Goal: Task Accomplishment & Management: Complete application form

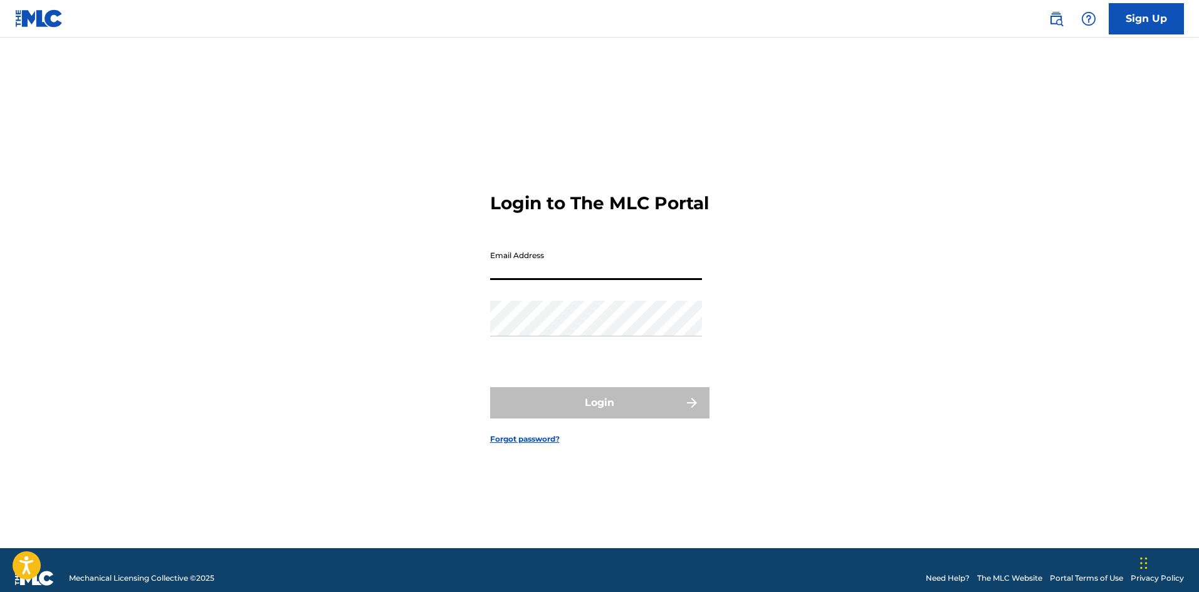
click at [535, 269] on input "Email Address" at bounding box center [596, 262] width 212 height 36
type input "[EMAIL_ADDRESS][DOMAIN_NAME]"
click at [234, 272] on div "Login to The MLC Portal Email Address [EMAIL_ADDRESS][DOMAIN_NAME] Password Log…" at bounding box center [600, 309] width 878 height 480
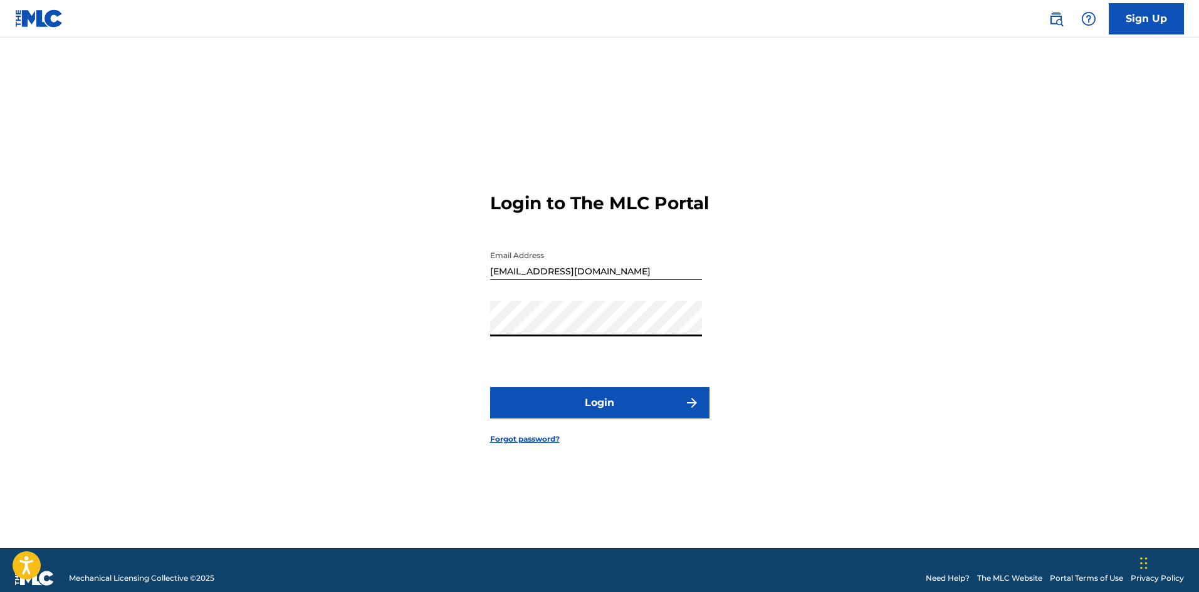
click at [416, 313] on div "Login to The MLC Portal Email Address [EMAIL_ADDRESS][DOMAIN_NAME] Password Log…" at bounding box center [600, 309] width 878 height 480
click at [622, 413] on button "Login" at bounding box center [599, 402] width 219 height 31
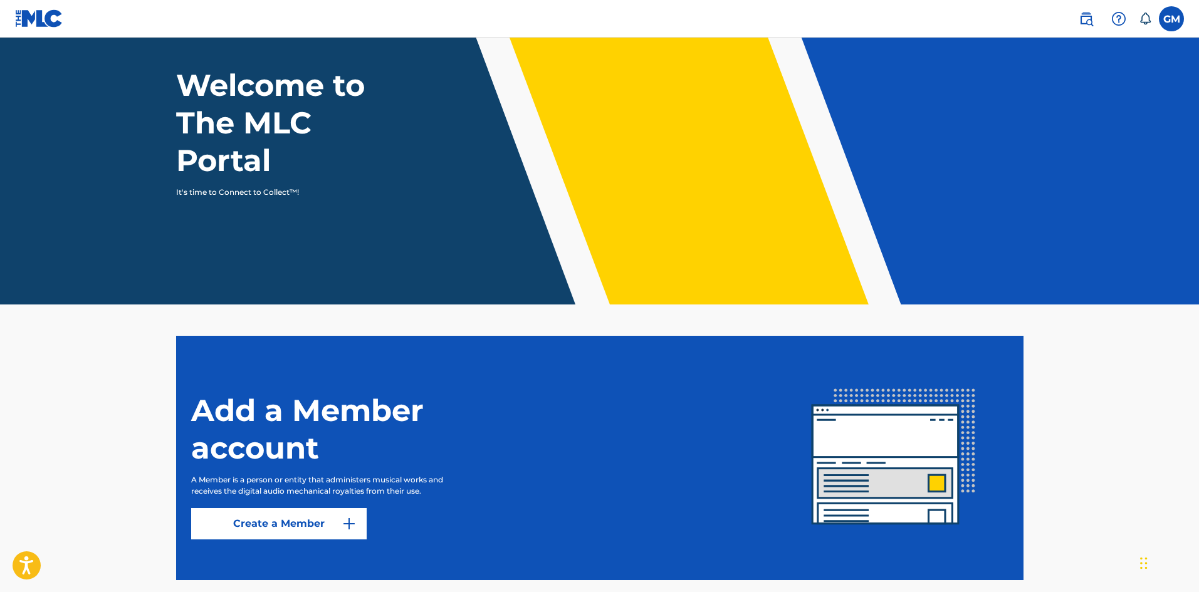
click at [285, 522] on link "Create a Member" at bounding box center [279, 523] width 176 height 31
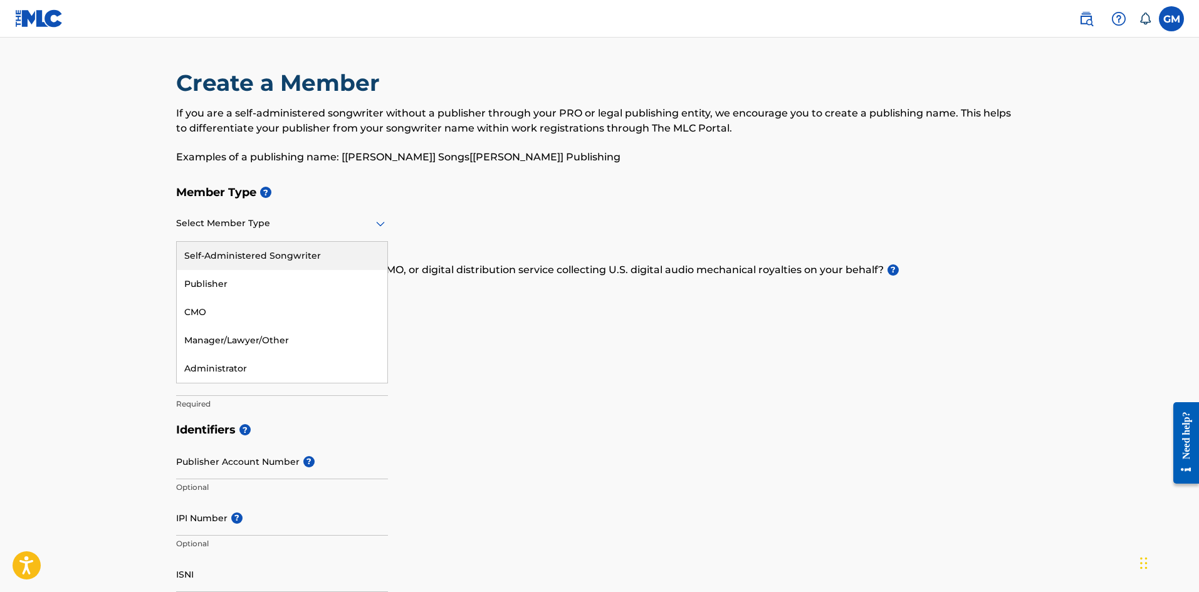
click at [267, 229] on div at bounding box center [282, 224] width 212 height 16
click at [251, 263] on div "Self-Administered Songwriter" at bounding box center [282, 256] width 211 height 28
click at [234, 231] on div "Self-Administered Songwriter" at bounding box center [282, 223] width 212 height 31
click at [263, 262] on div "Self-Administered Songwriter" at bounding box center [282, 256] width 211 height 28
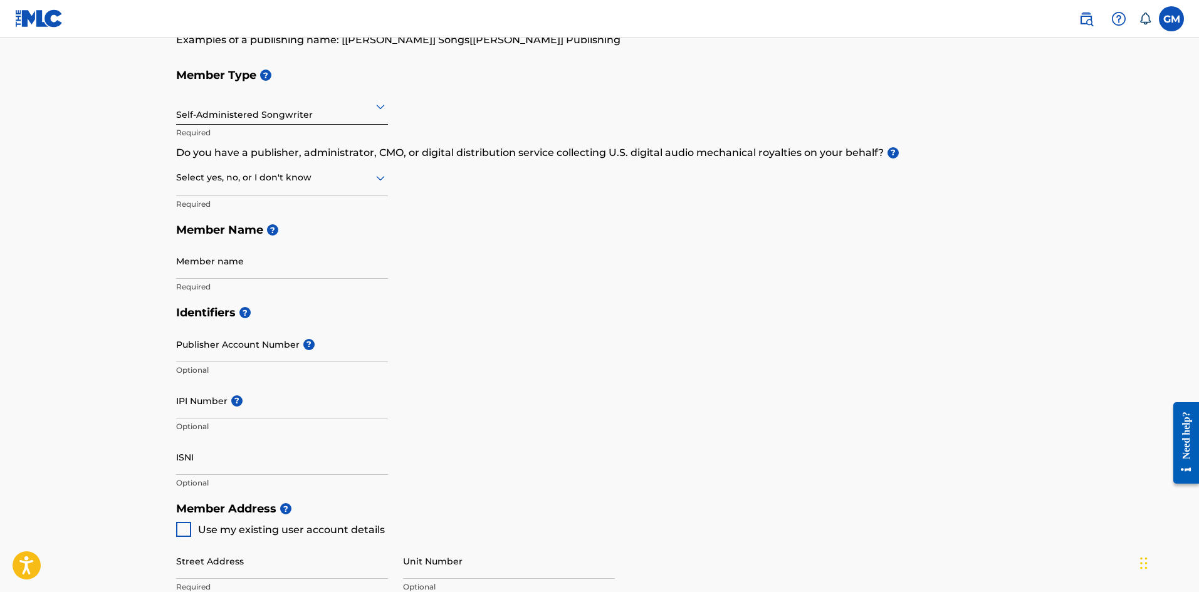
scroll to position [125, 0]
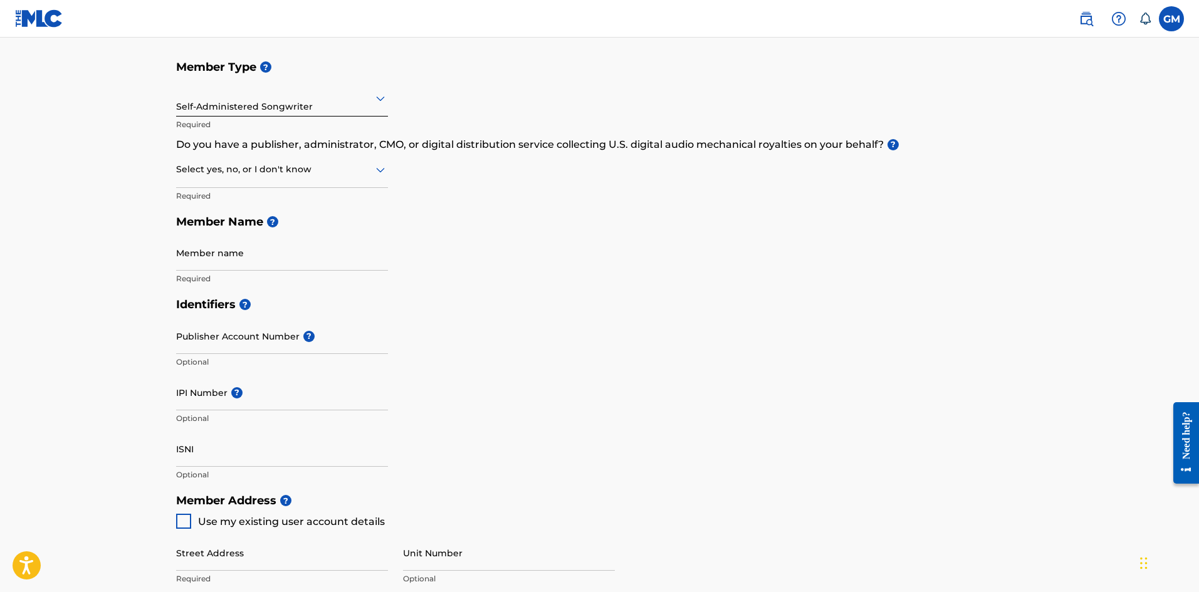
click at [310, 170] on div at bounding box center [282, 170] width 212 height 16
click at [271, 236] on div "No" at bounding box center [282, 230] width 211 height 28
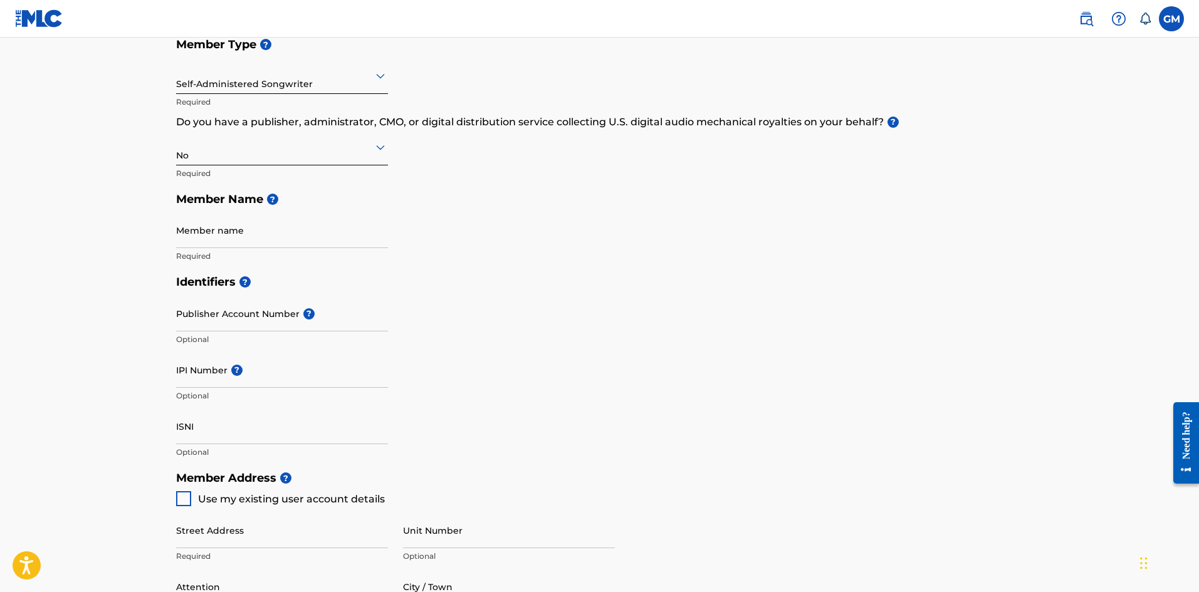
scroll to position [188, 0]
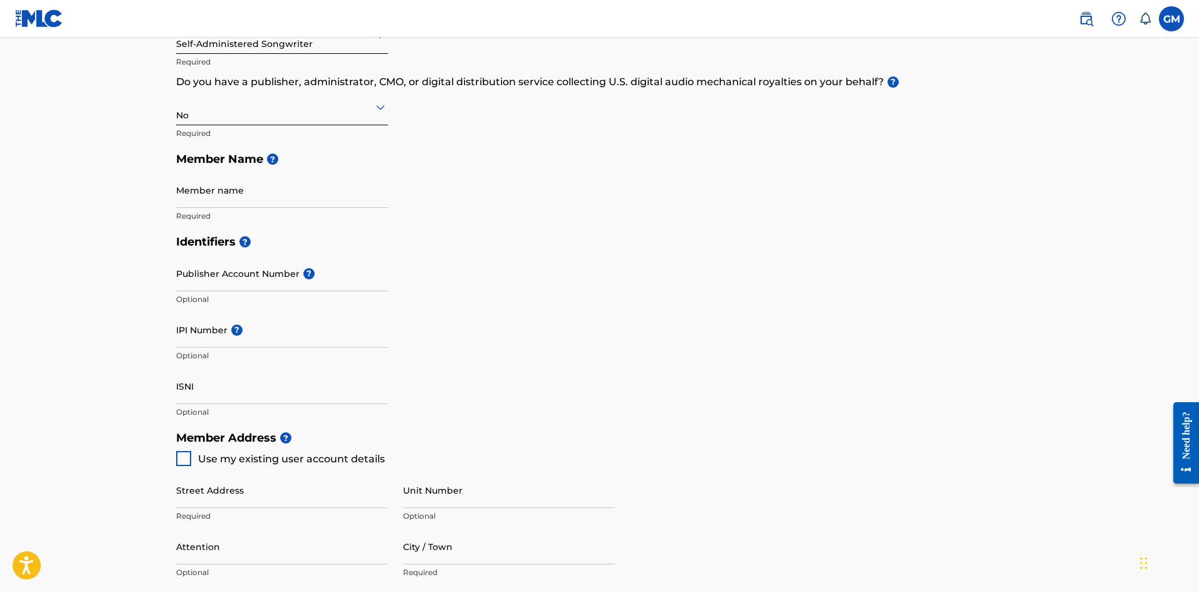
click at [236, 182] on input "Member name" at bounding box center [282, 190] width 212 height 36
type input "Gendri [PERSON_NAME] [PERSON_NAME]"
type input "4 [PERSON_NAME] CON [PERSON_NAME] #78"
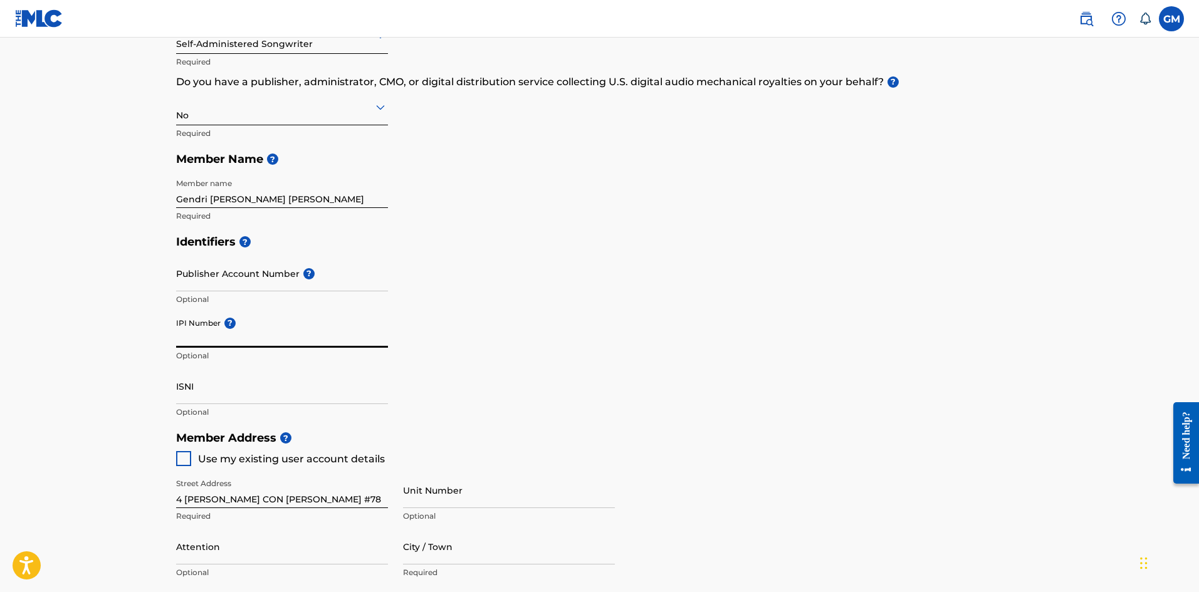
click at [206, 333] on input "IPI Number ?" at bounding box center [282, 330] width 212 height 36
paste input "01085087838"
type input "01085087838"
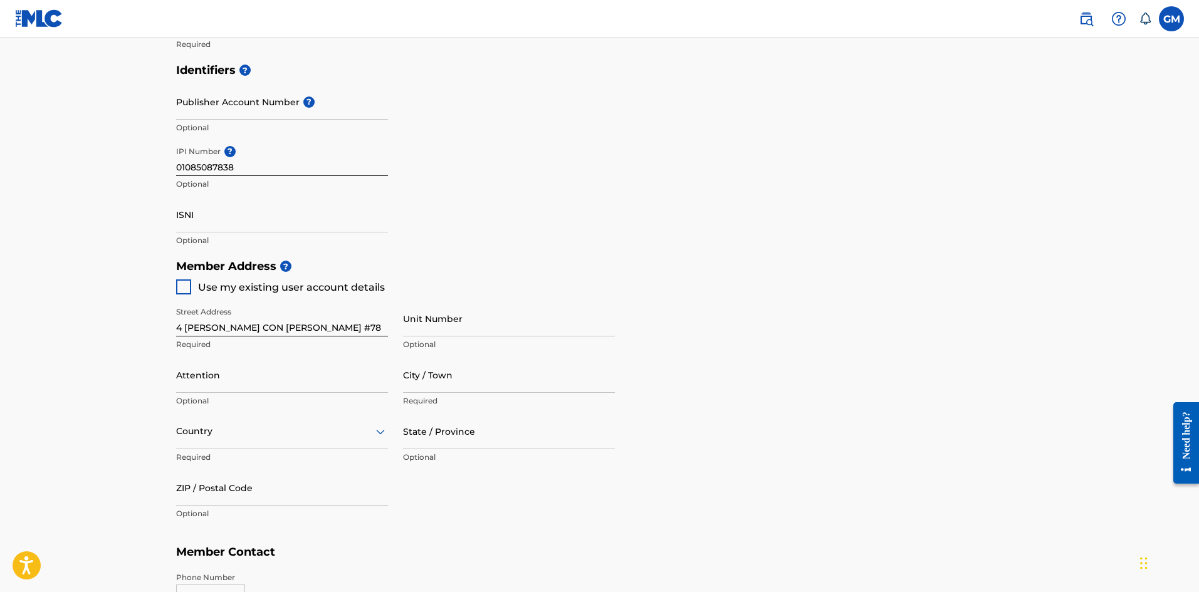
drag, startPoint x: 110, startPoint y: 270, endPoint x: 110, endPoint y: 333, distance: 62.7
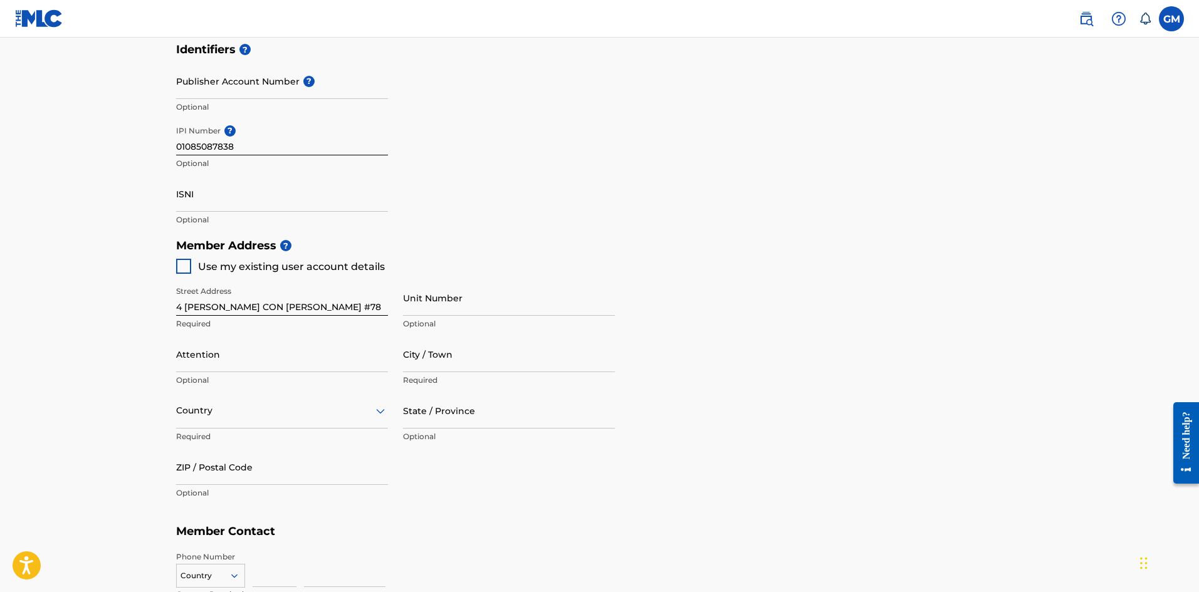
click at [186, 262] on div at bounding box center [183, 266] width 15 height 15
type input "Santo [PERSON_NAME] Este"
type input "[GEOGRAPHIC_DATA][PERSON_NAME]"
type input "11903"
type input "809"
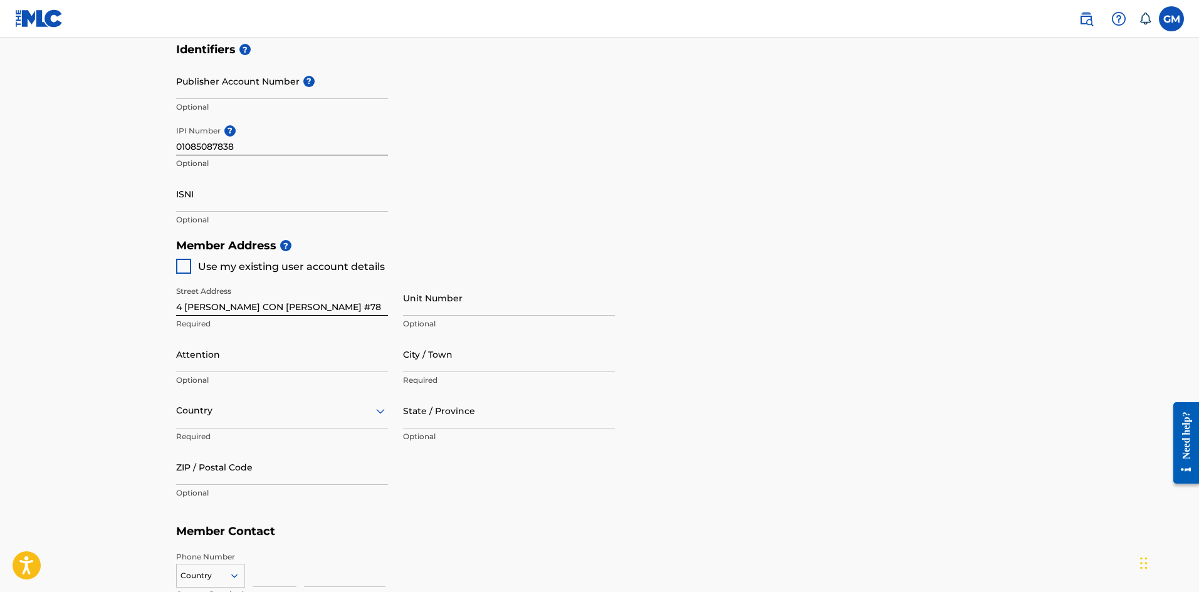
type input "8890649"
type input "[EMAIL_ADDRESS][DOMAIN_NAME]"
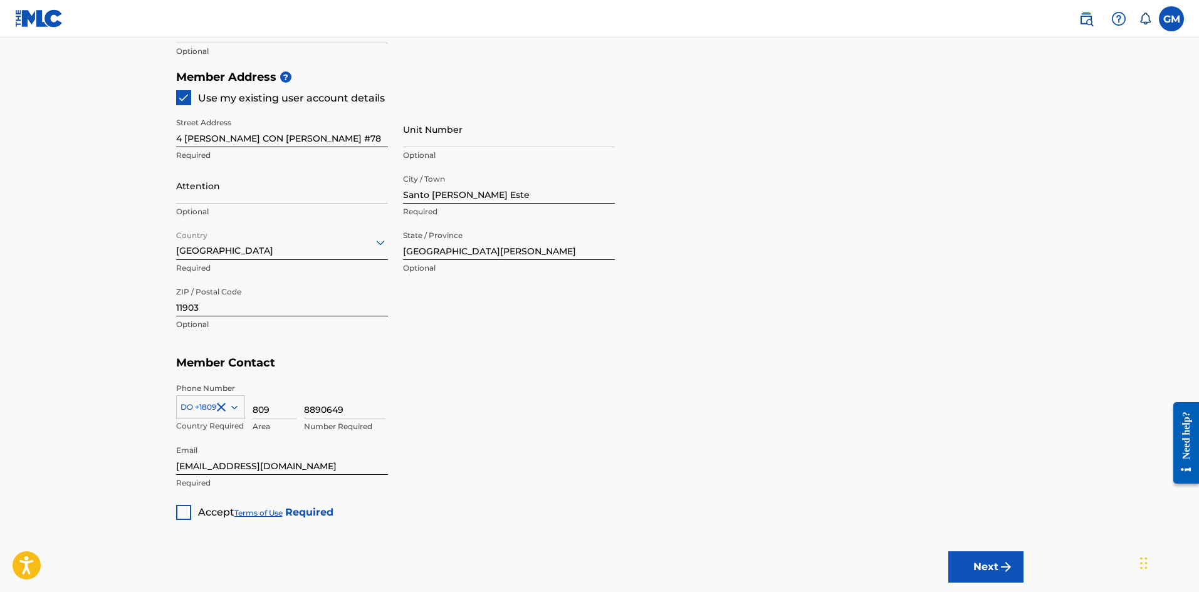
drag, startPoint x: 145, startPoint y: 254, endPoint x: 145, endPoint y: 291, distance: 37.6
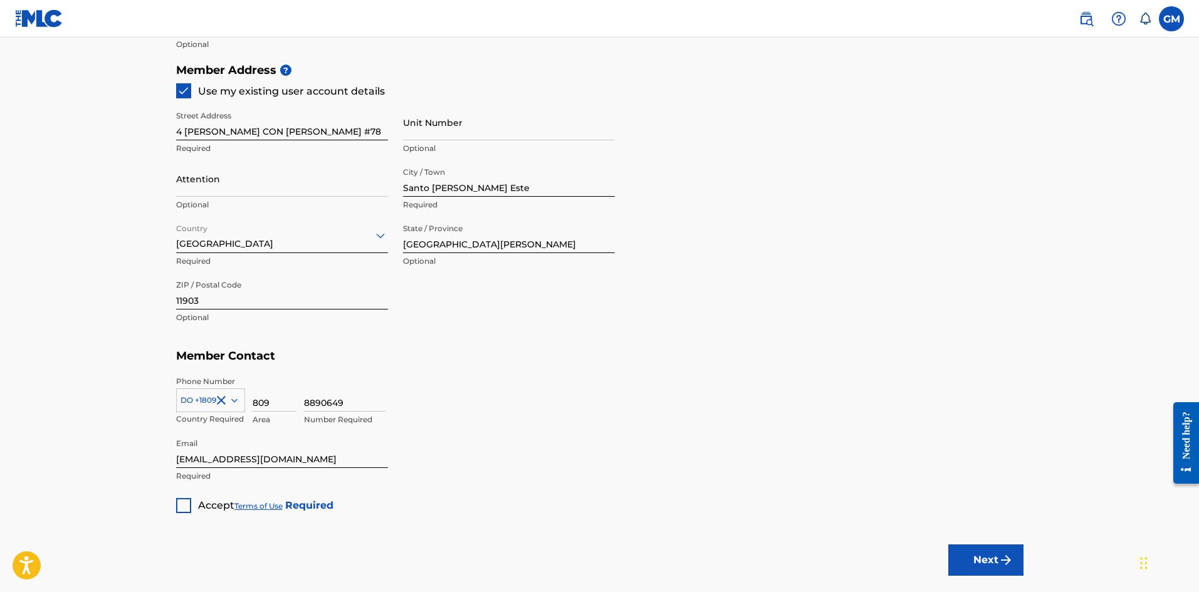
click at [182, 506] on div at bounding box center [183, 505] width 15 height 15
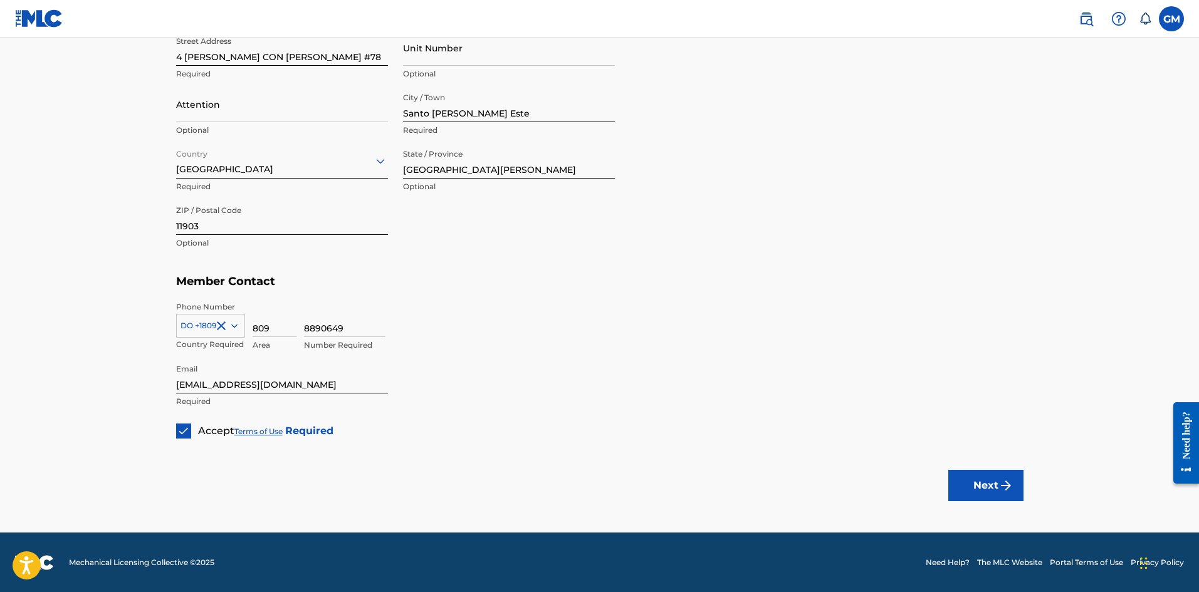
scroll to position [631, 0]
click at [971, 484] on button "Next" at bounding box center [985, 485] width 75 height 31
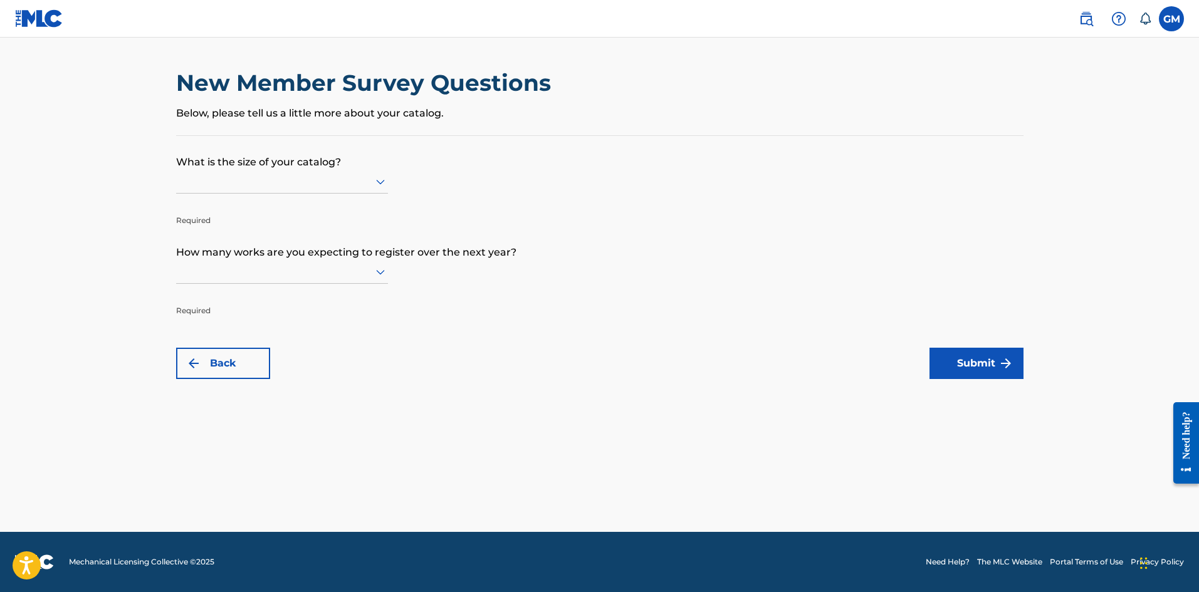
click at [275, 179] on div at bounding box center [282, 182] width 212 height 16
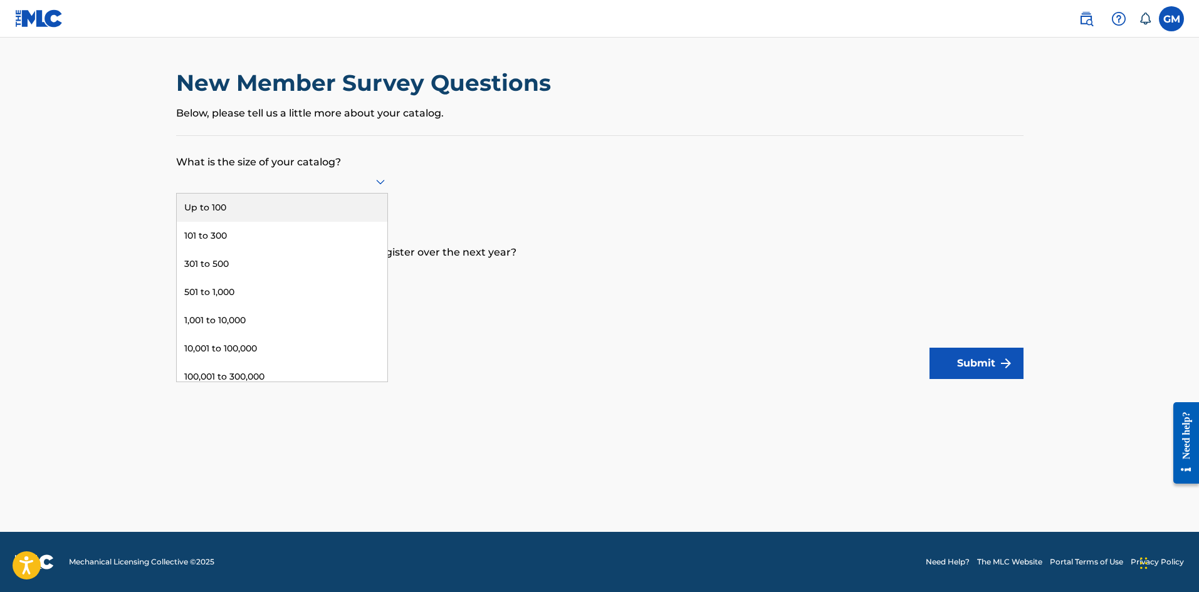
click at [263, 207] on div "Up to 100" at bounding box center [282, 208] width 211 height 28
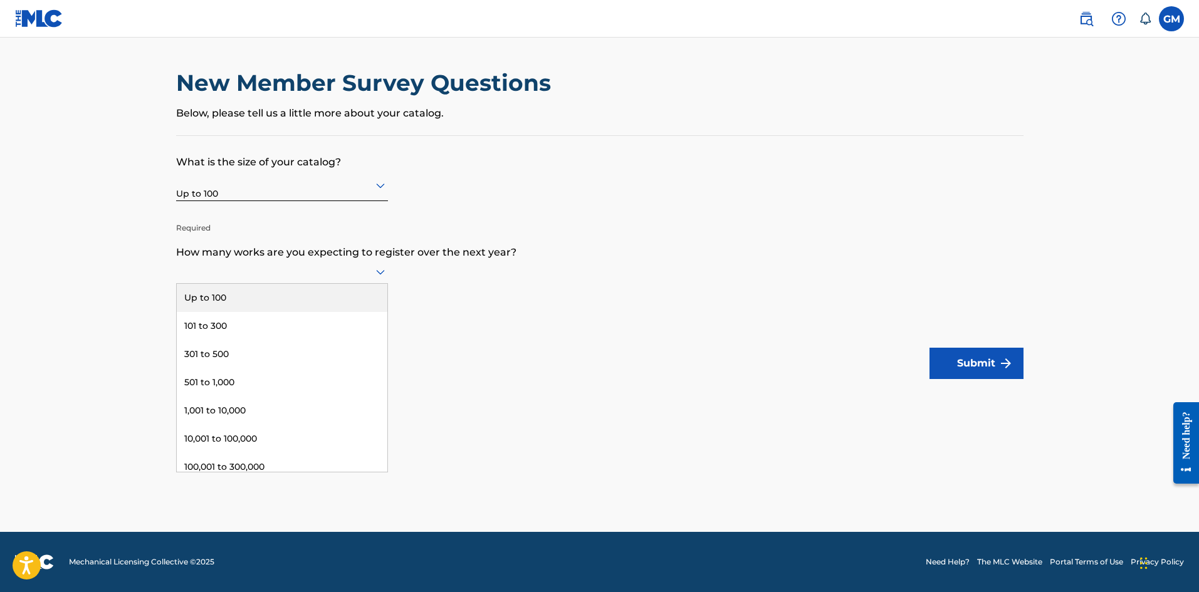
click at [270, 268] on div at bounding box center [282, 272] width 212 height 16
click at [270, 298] on div "Up to 100" at bounding box center [282, 298] width 211 height 28
click at [992, 366] on button "Submit" at bounding box center [977, 363] width 94 height 31
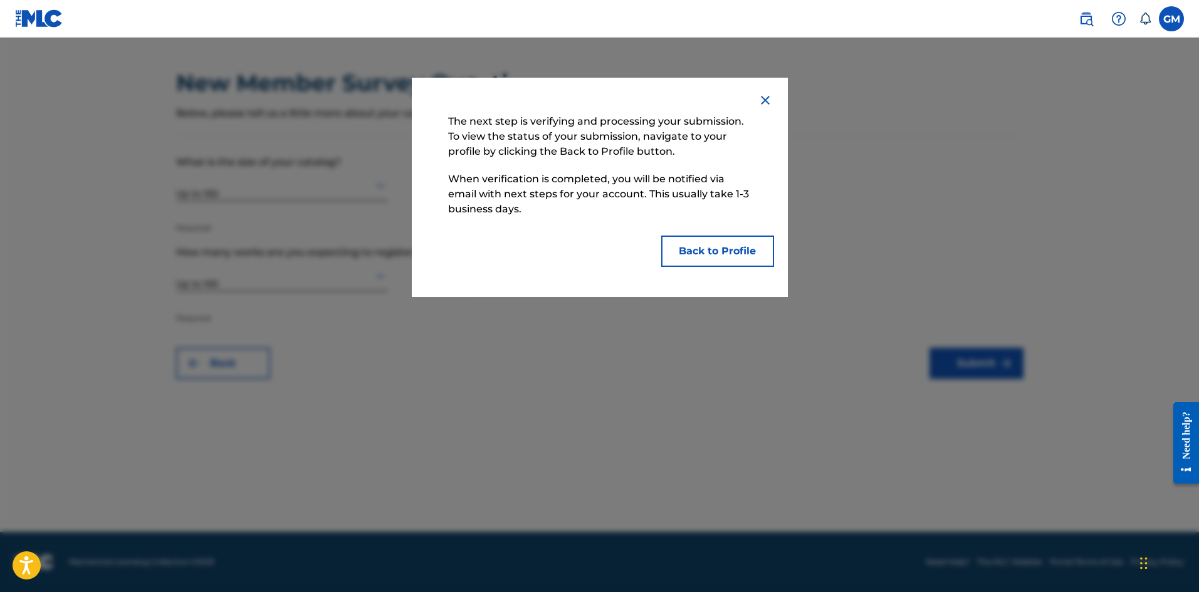
click at [705, 255] on button "Back to Profile" at bounding box center [717, 251] width 113 height 31
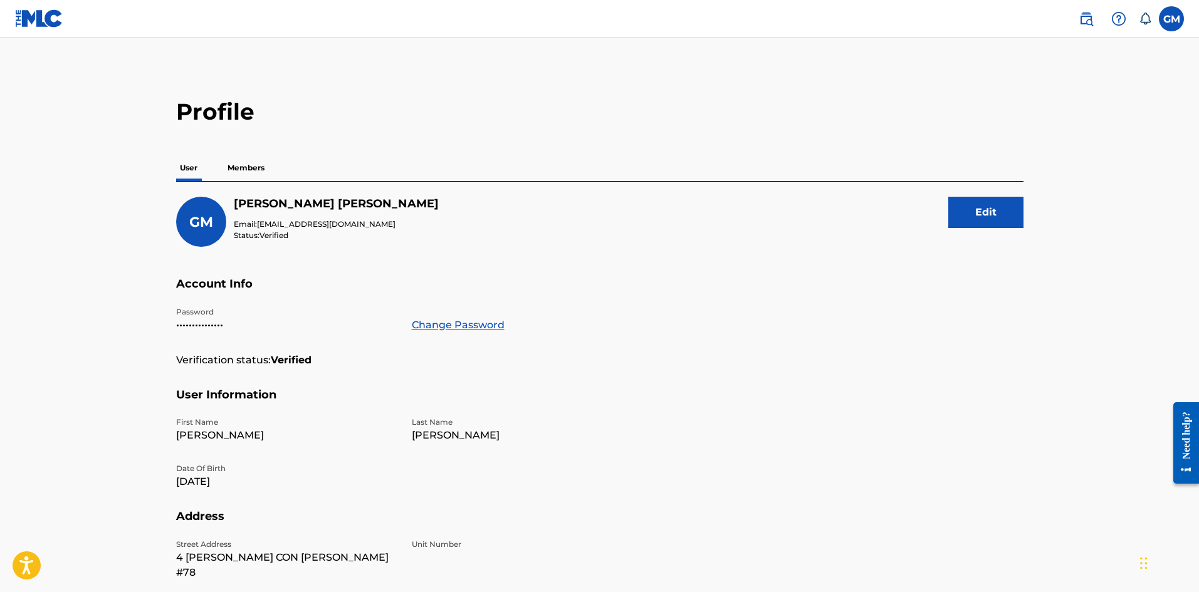
click at [253, 169] on p "Members" at bounding box center [246, 168] width 45 height 26
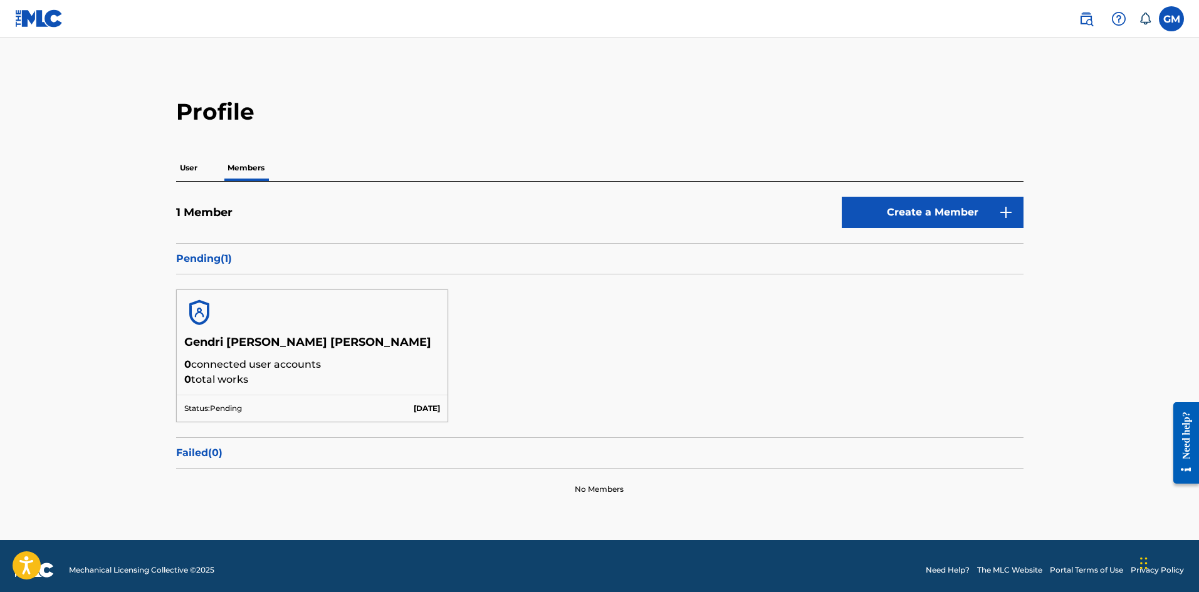
click at [196, 169] on p "User" at bounding box center [188, 168] width 25 height 26
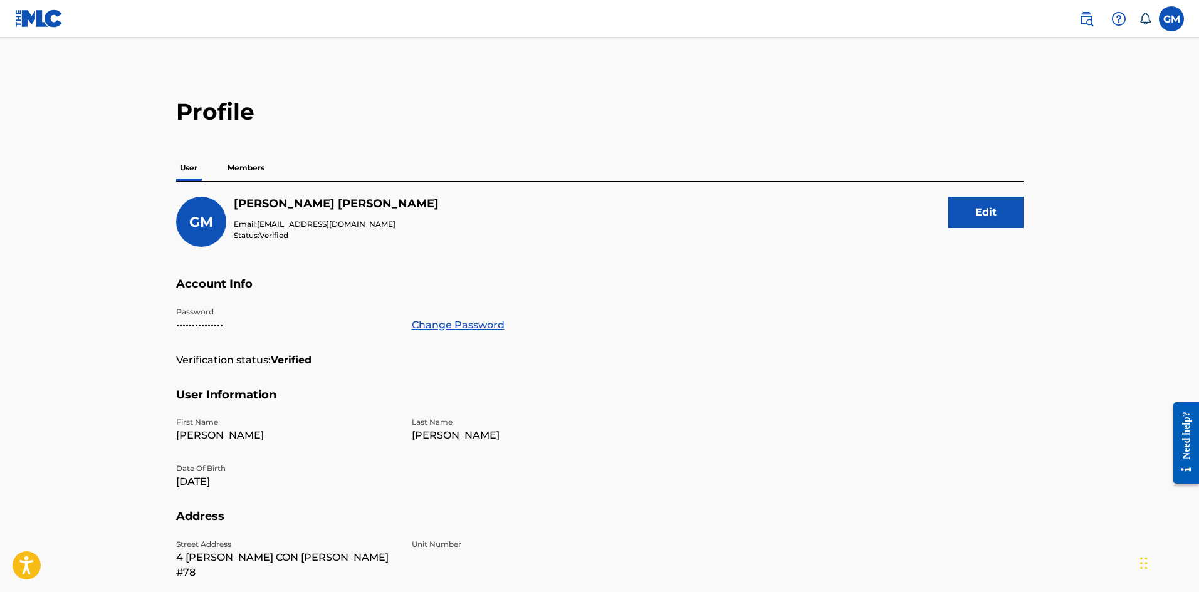
click at [242, 168] on p "Members" at bounding box center [246, 168] width 45 height 26
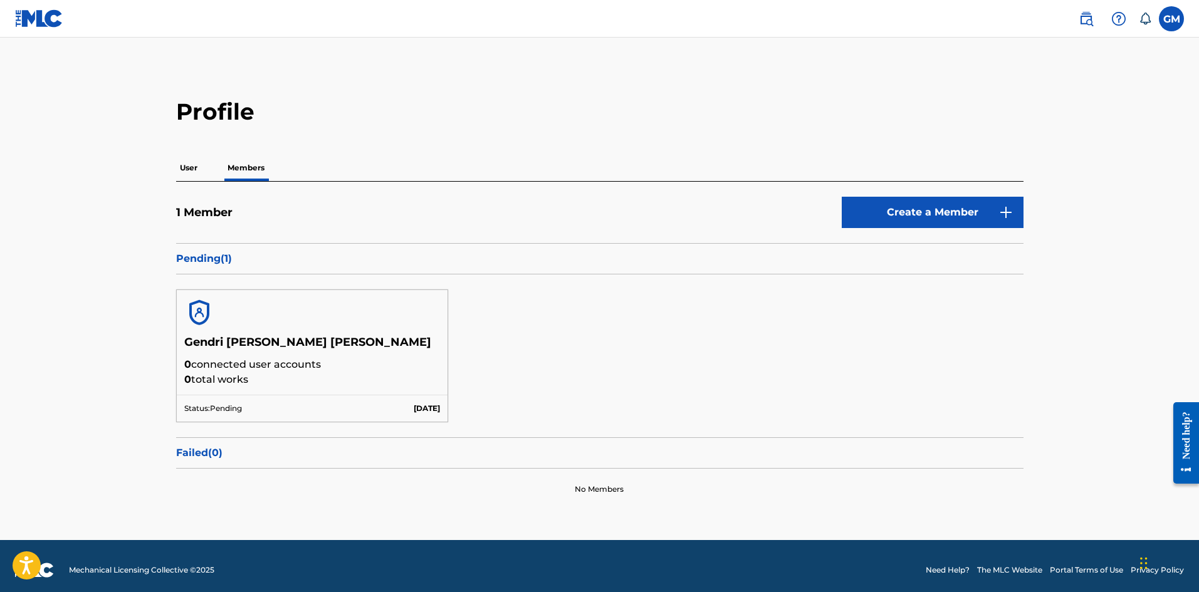
click at [476, 209] on div "1 Member Create a Member" at bounding box center [600, 220] width 848 height 46
click at [192, 162] on p "User" at bounding box center [188, 168] width 25 height 26
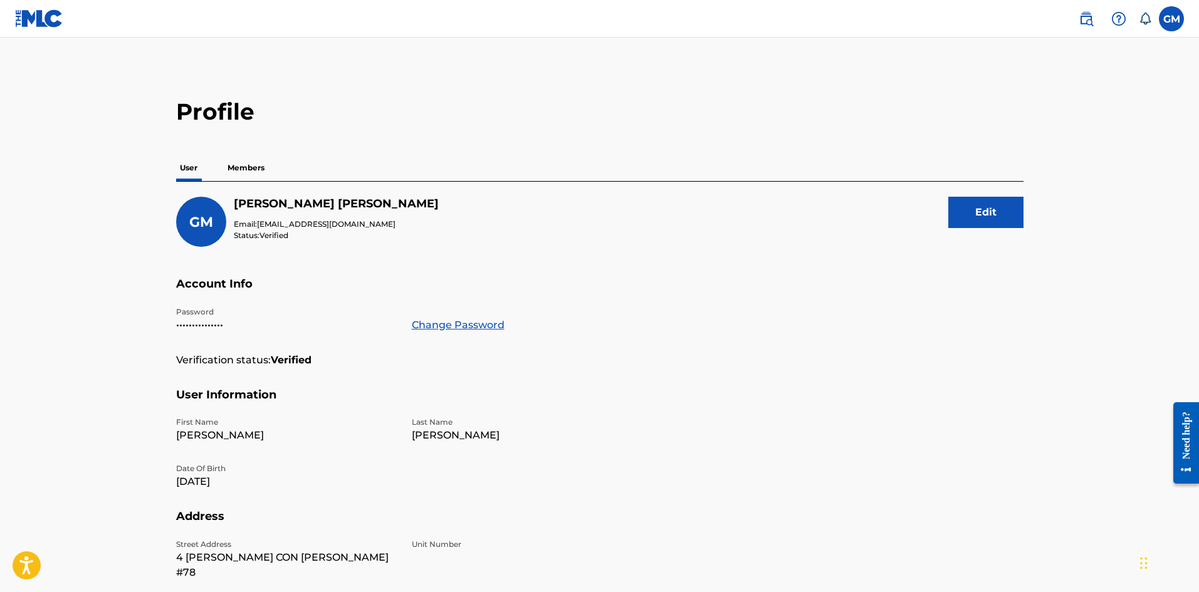
click at [261, 167] on p "Members" at bounding box center [246, 168] width 45 height 26
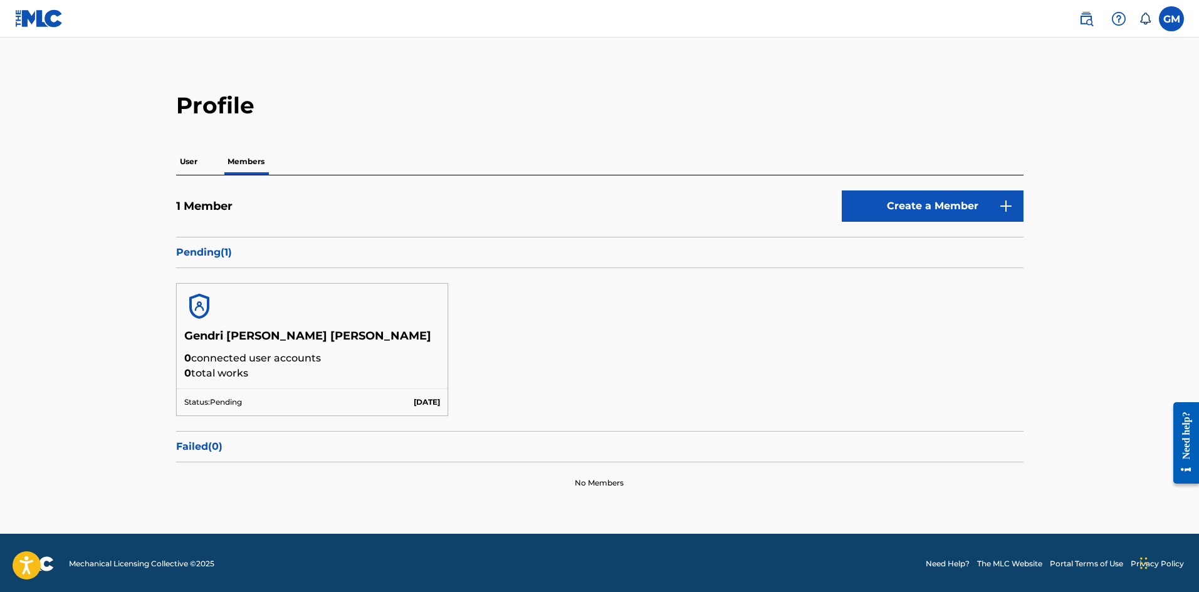
scroll to position [8, 0]
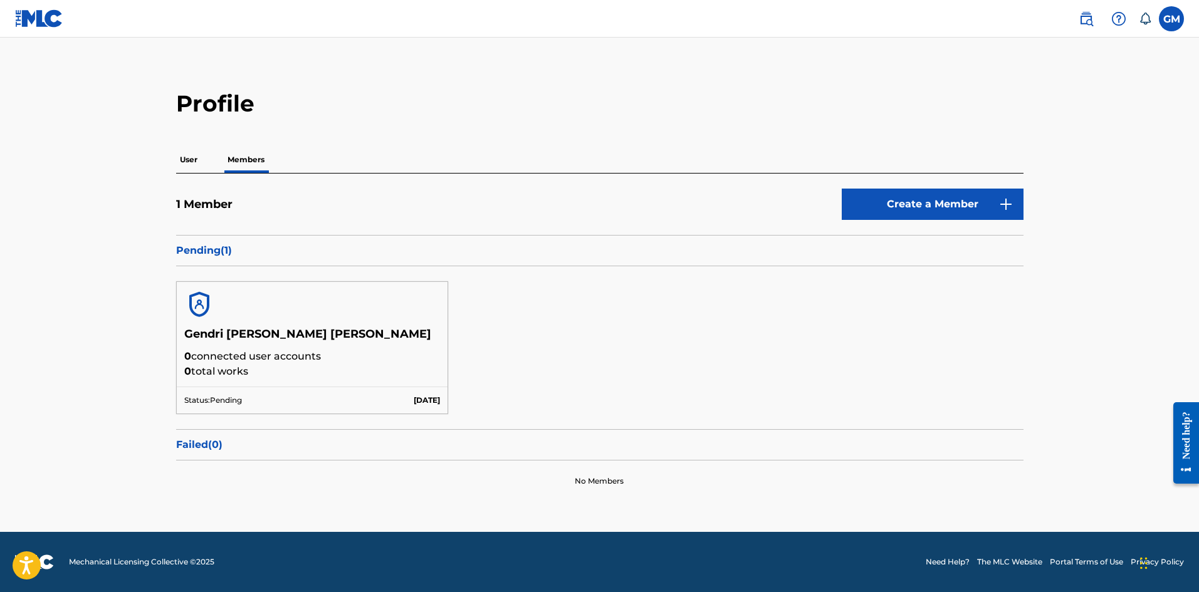
click at [192, 162] on p "User" at bounding box center [188, 160] width 25 height 26
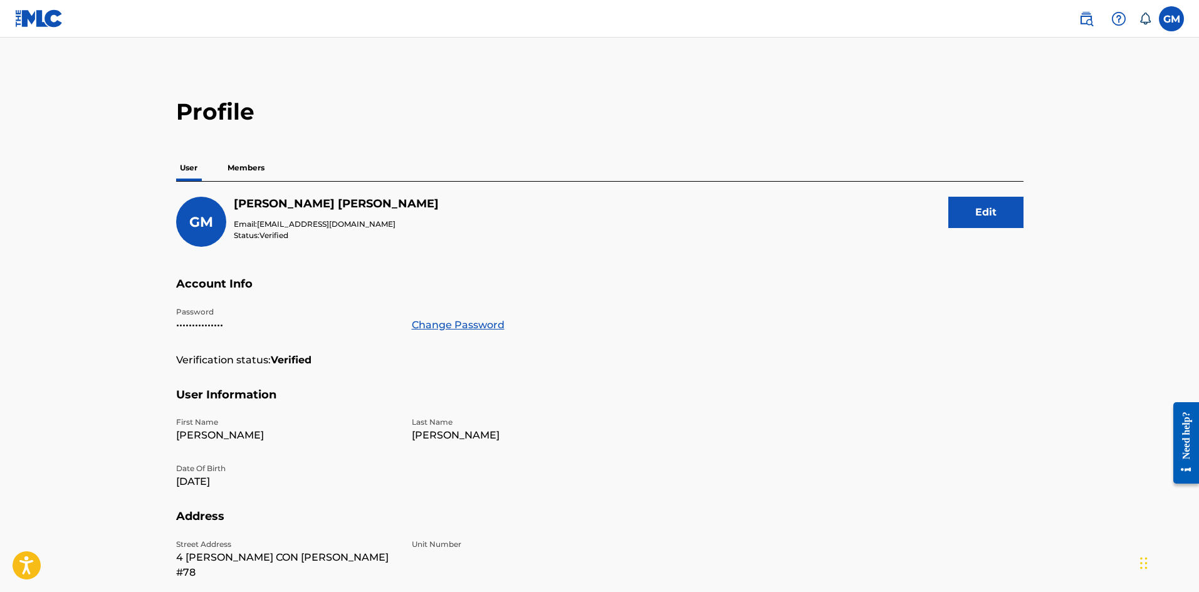
click at [249, 163] on p "Members" at bounding box center [246, 168] width 45 height 26
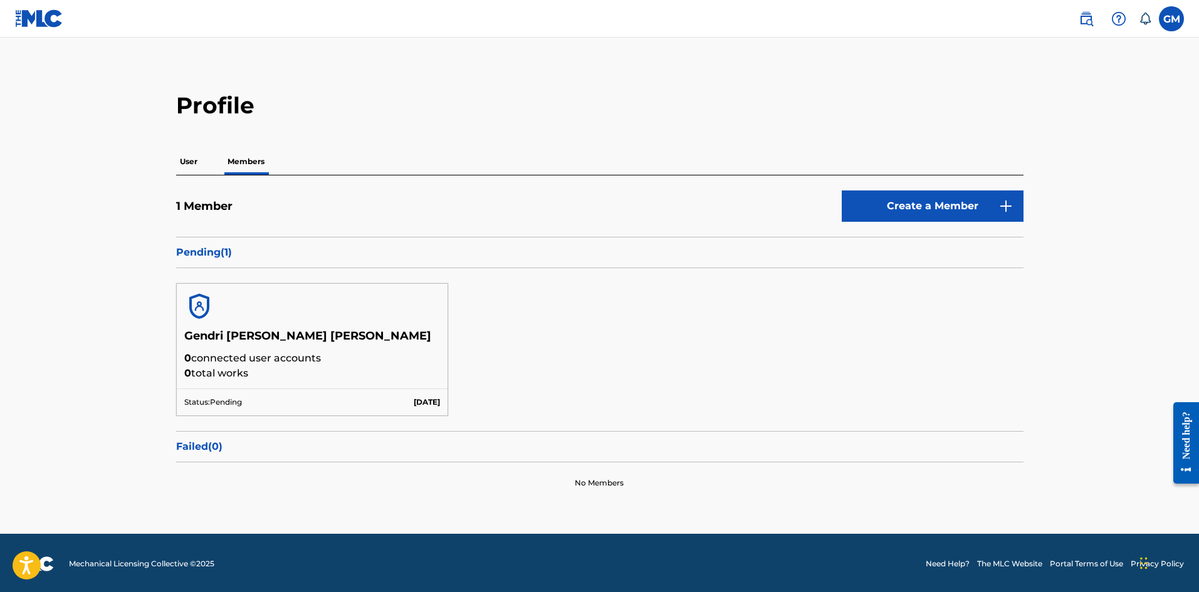
scroll to position [8, 0]
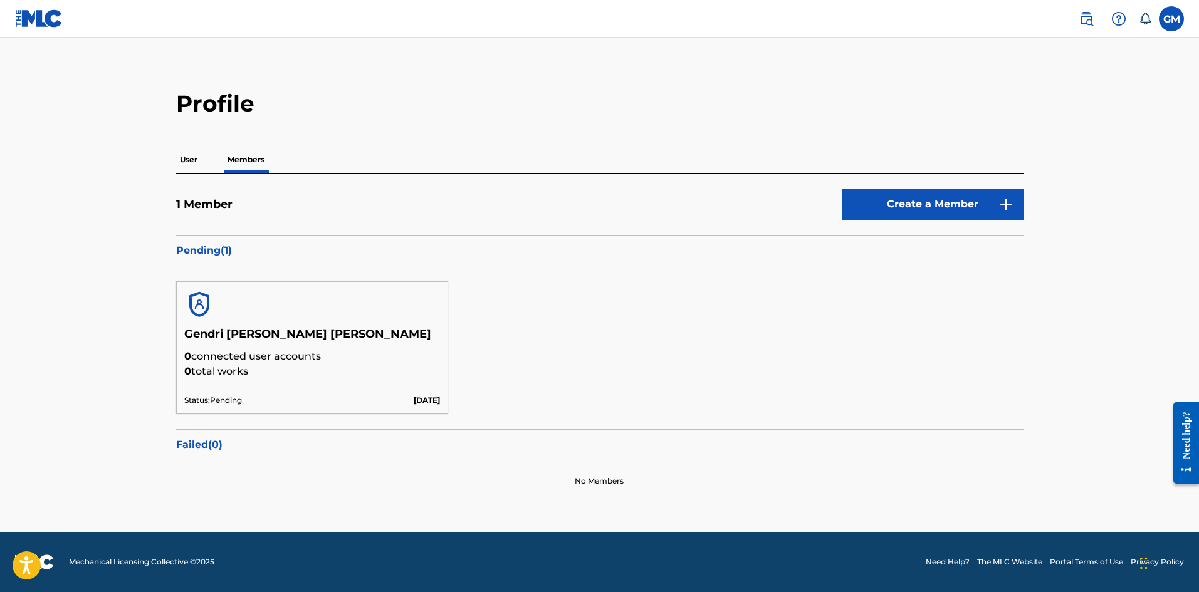
click at [52, 14] on img at bounding box center [39, 18] width 48 height 18
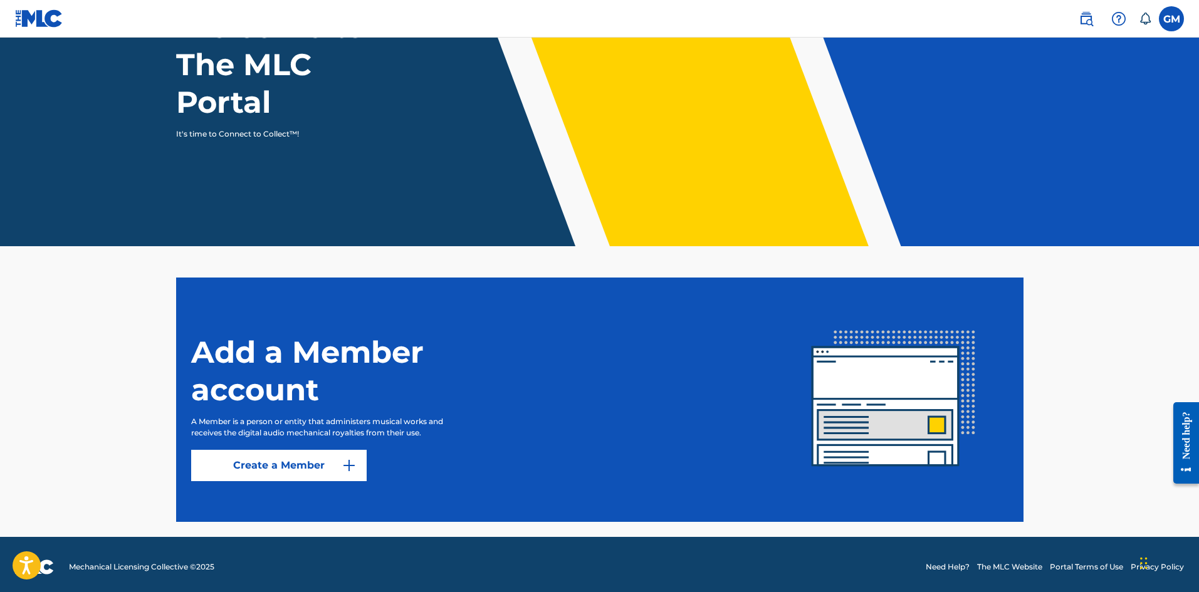
scroll to position [126, 0]
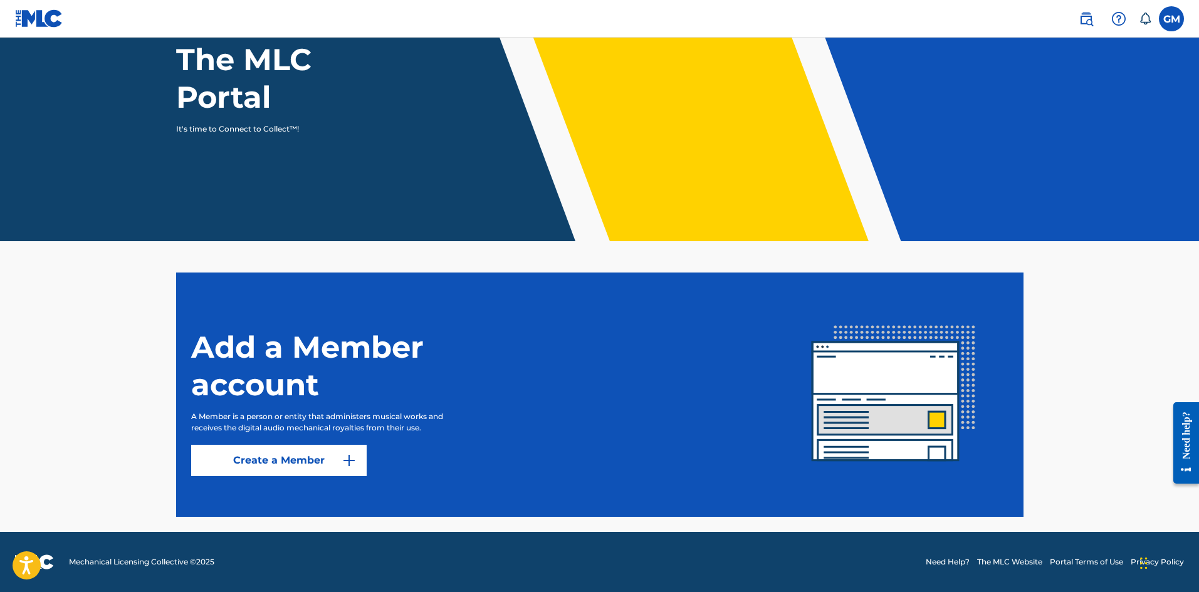
click at [1171, 24] on label at bounding box center [1171, 18] width 25 height 25
click at [1172, 19] on input "GM Gendri [PERSON_NAME] [PERSON_NAME] [EMAIL_ADDRESS][DOMAIN_NAME] Notification…" at bounding box center [1172, 19] width 0 height 0
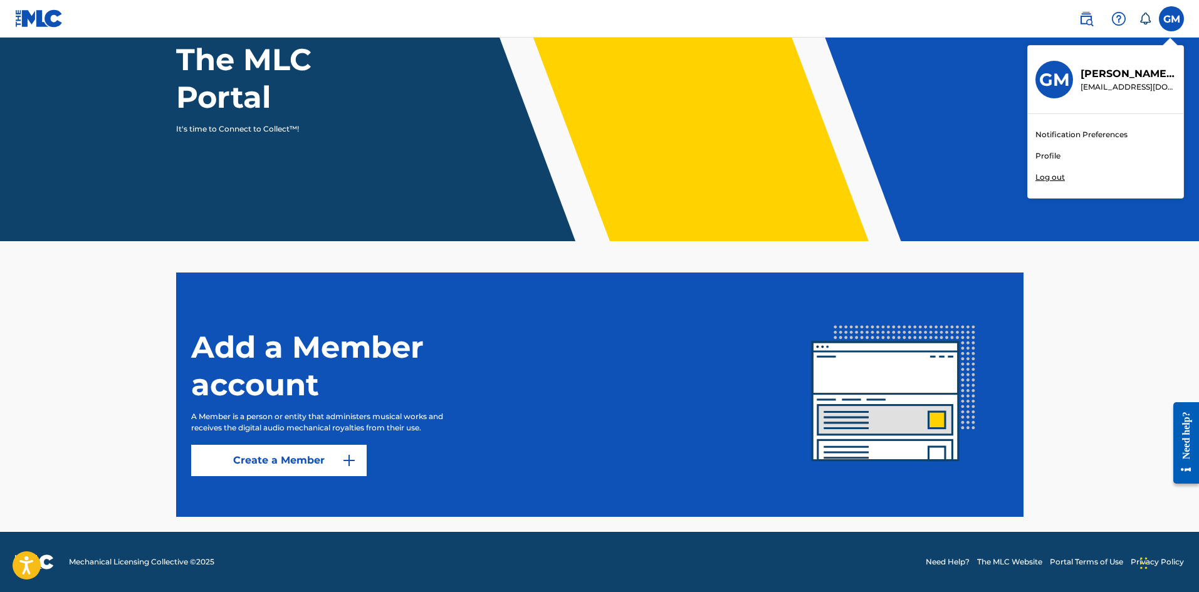
click at [1044, 157] on link "Profile" at bounding box center [1048, 155] width 25 height 11
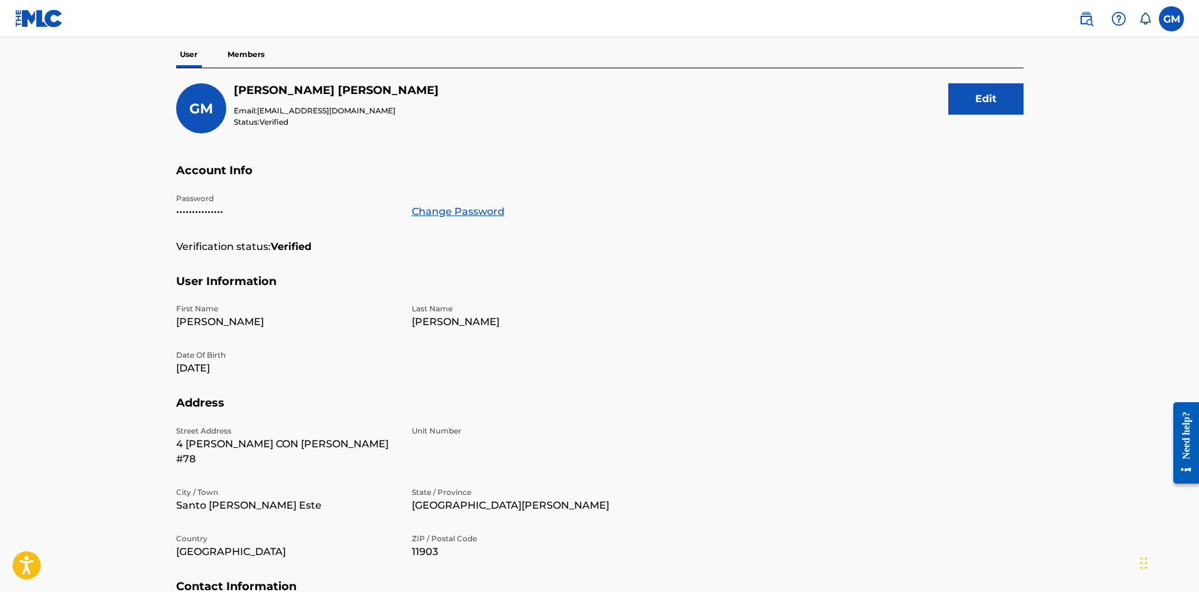
scroll to position [1, 0]
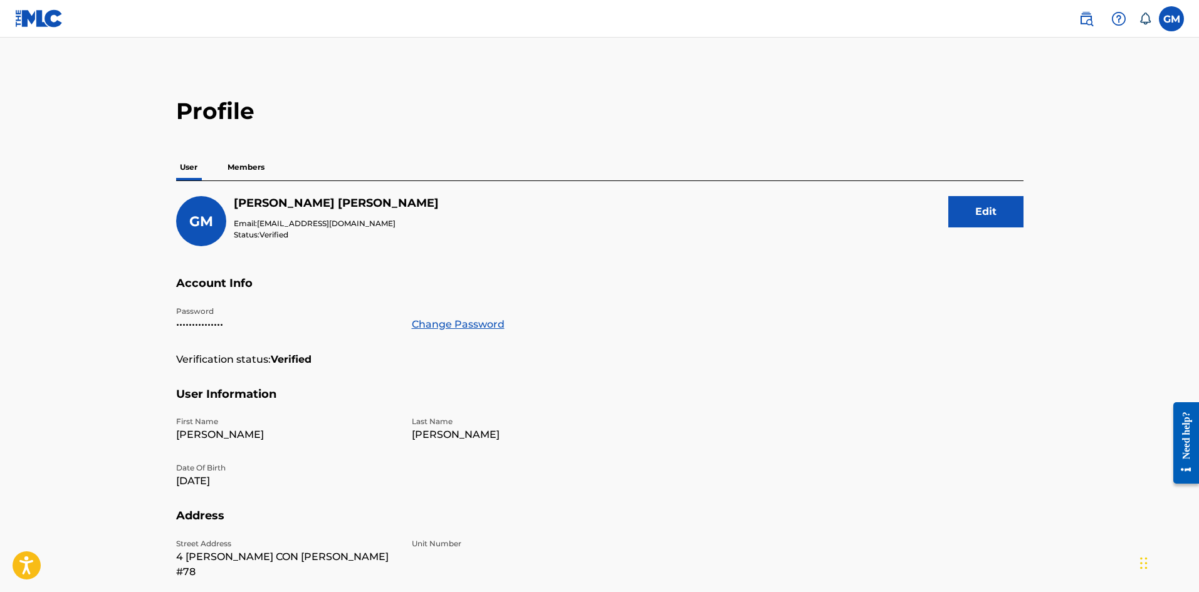
click at [259, 170] on p "Members" at bounding box center [246, 167] width 45 height 26
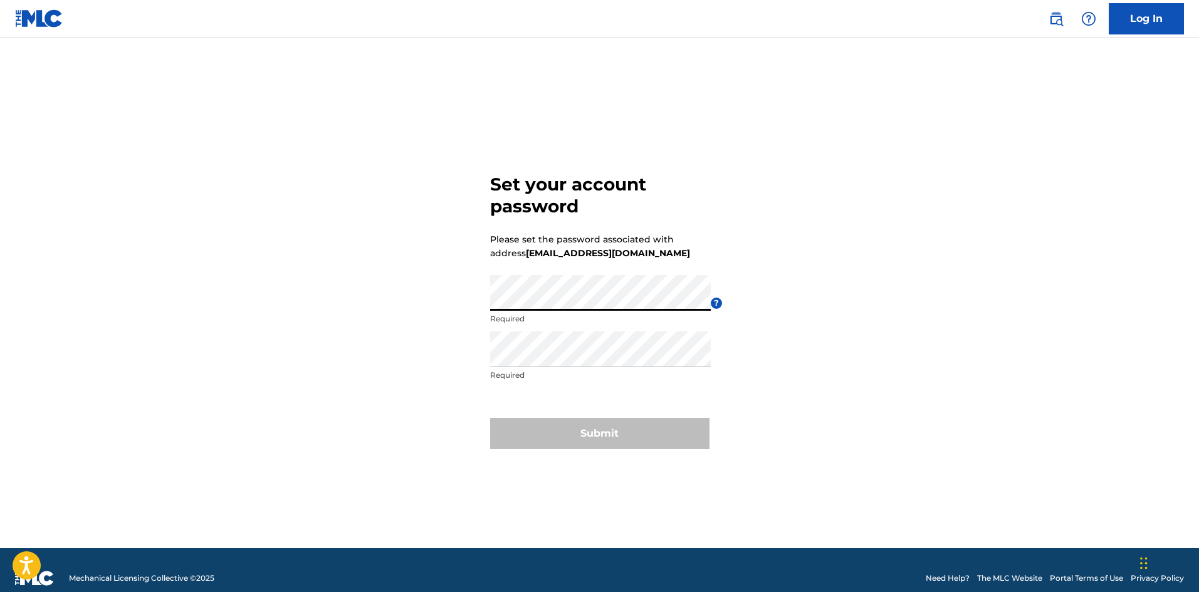
click at [371, 330] on div "Set your account password Please set the password associated with address gendr…" at bounding box center [600, 309] width 878 height 480
click at [196, 266] on div "Set your account password Please set the password associated with address gendr…" at bounding box center [600, 309] width 878 height 480
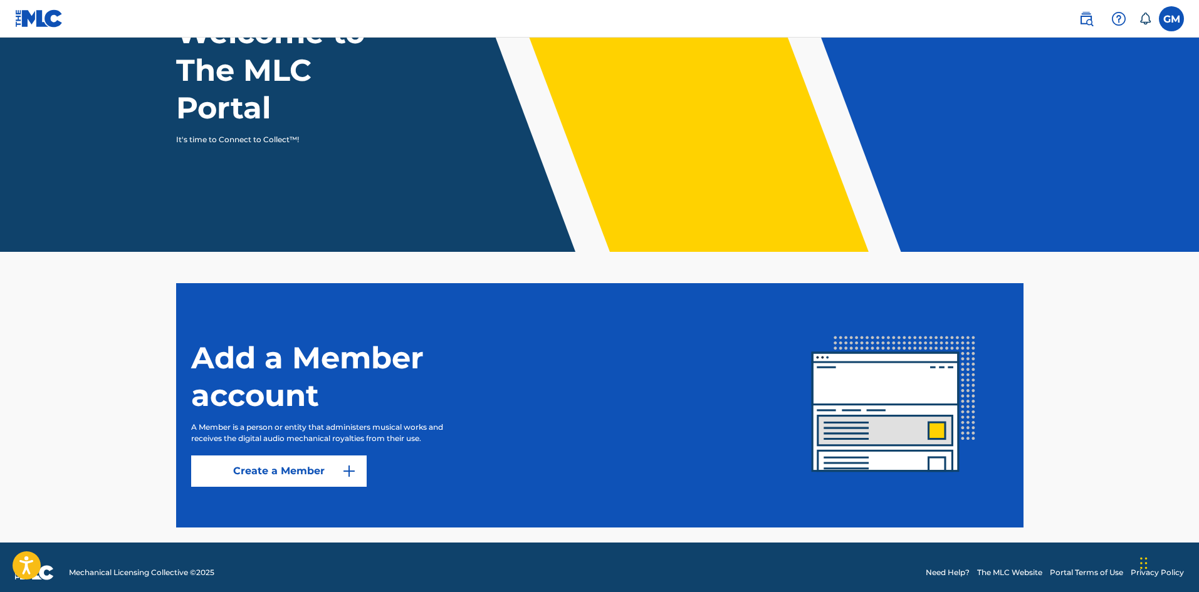
scroll to position [125, 0]
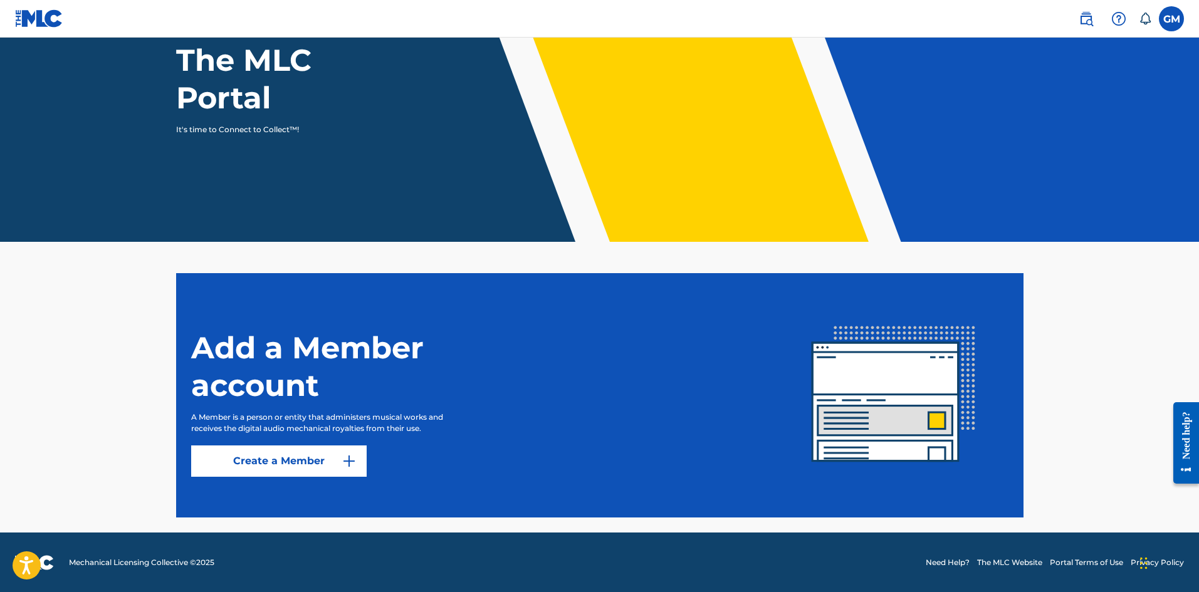
click at [1167, 23] on label at bounding box center [1171, 18] width 25 height 25
click at [1172, 19] on input "GM Gendri [PERSON_NAME] [PERSON_NAME] [EMAIL_ADDRESS][DOMAIN_NAME] Notification…" at bounding box center [1172, 19] width 0 height 0
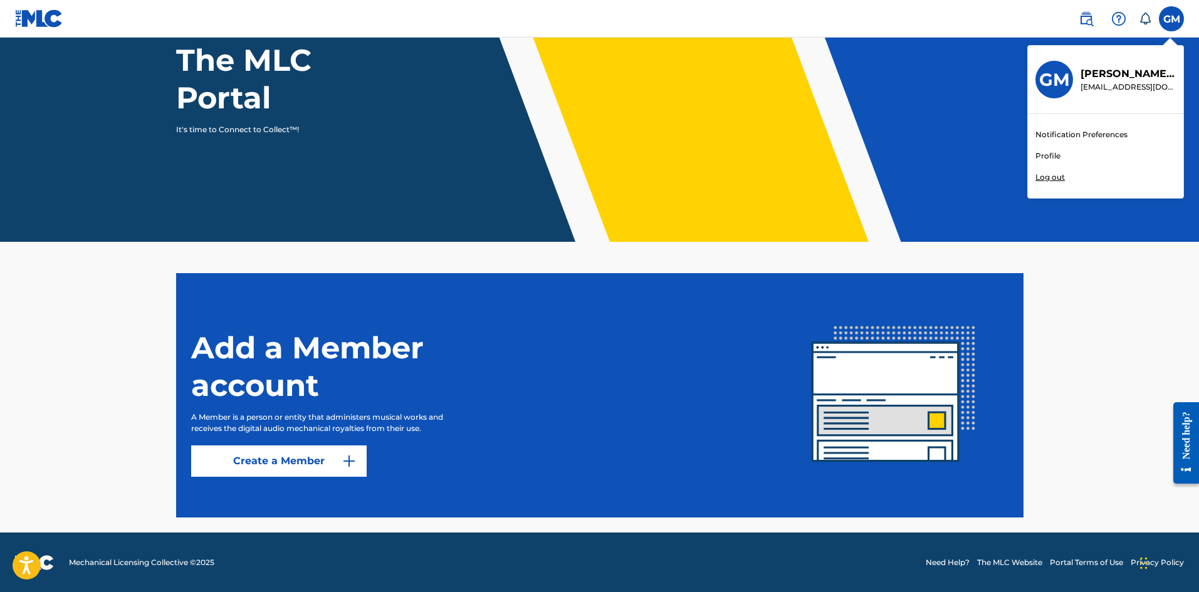
drag, startPoint x: 1056, startPoint y: 152, endPoint x: 1046, endPoint y: 154, distance: 10.1
click at [1053, 152] on div "Notification Preferences Profile Log out" at bounding box center [1105, 156] width 155 height 84
click at [1172, 19] on input "GM Gendri [PERSON_NAME] [PERSON_NAME] [EMAIL_ADDRESS][DOMAIN_NAME] Notification…" at bounding box center [1172, 19] width 0 height 0
click at [1045, 154] on link "Profile" at bounding box center [1048, 155] width 25 height 11
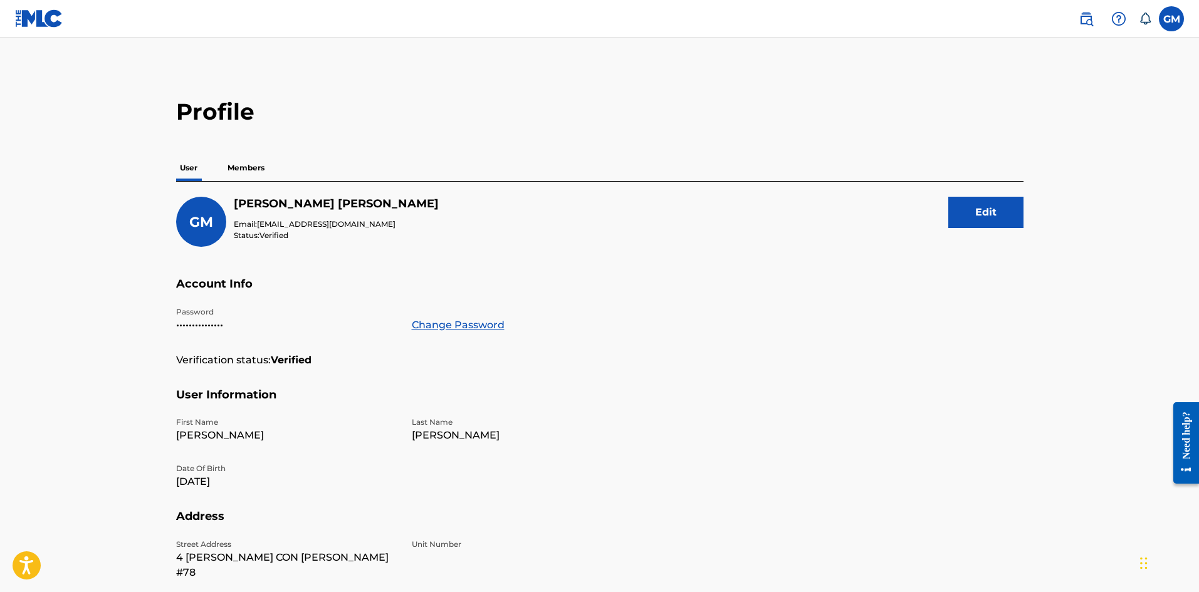
click at [247, 163] on p "Members" at bounding box center [246, 168] width 45 height 26
